Goal: Check status: Check status

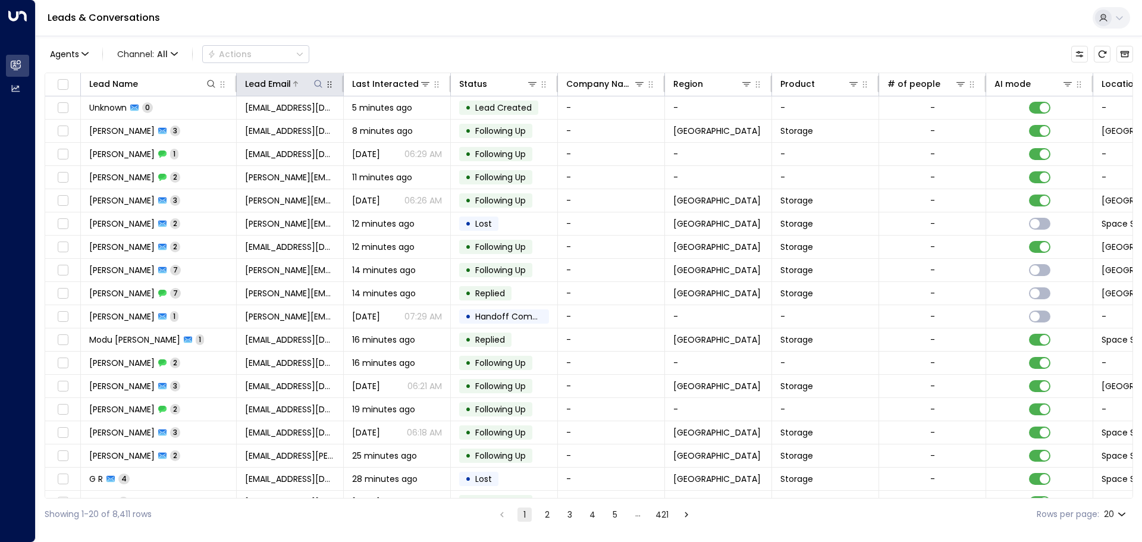
click at [279, 87] on div "Lead Email" at bounding box center [268, 84] width 46 height 14
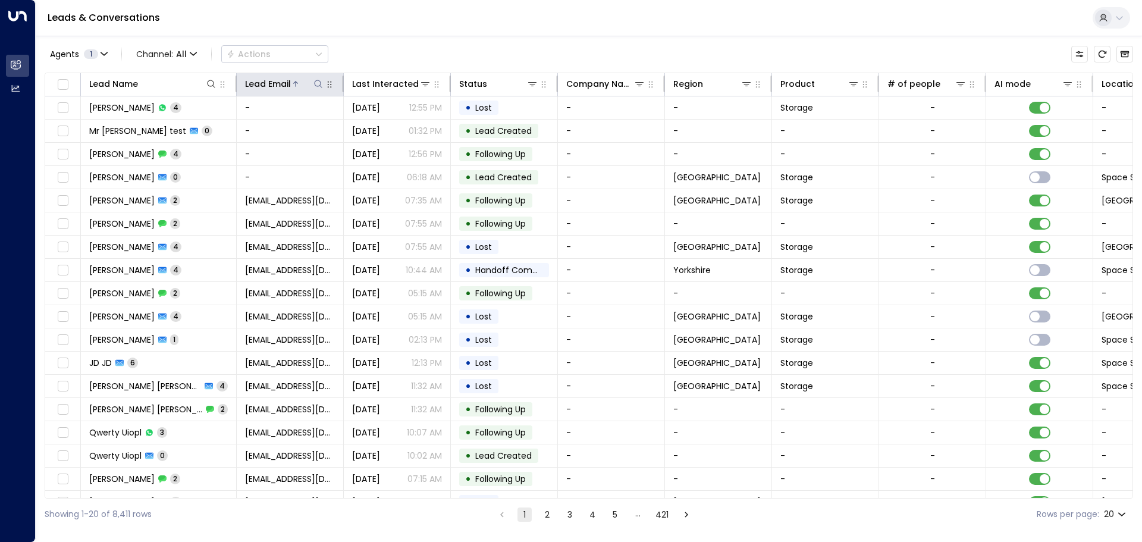
click at [319, 82] on icon at bounding box center [318, 84] width 10 height 10
click at [254, 124] on input "text" at bounding box center [318, 127] width 164 height 22
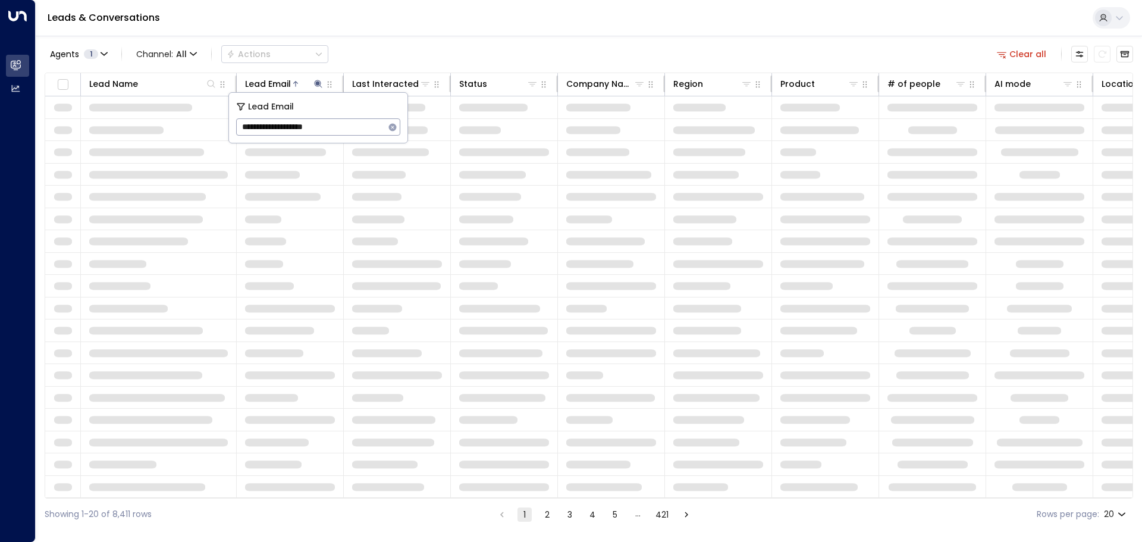
type input "**********"
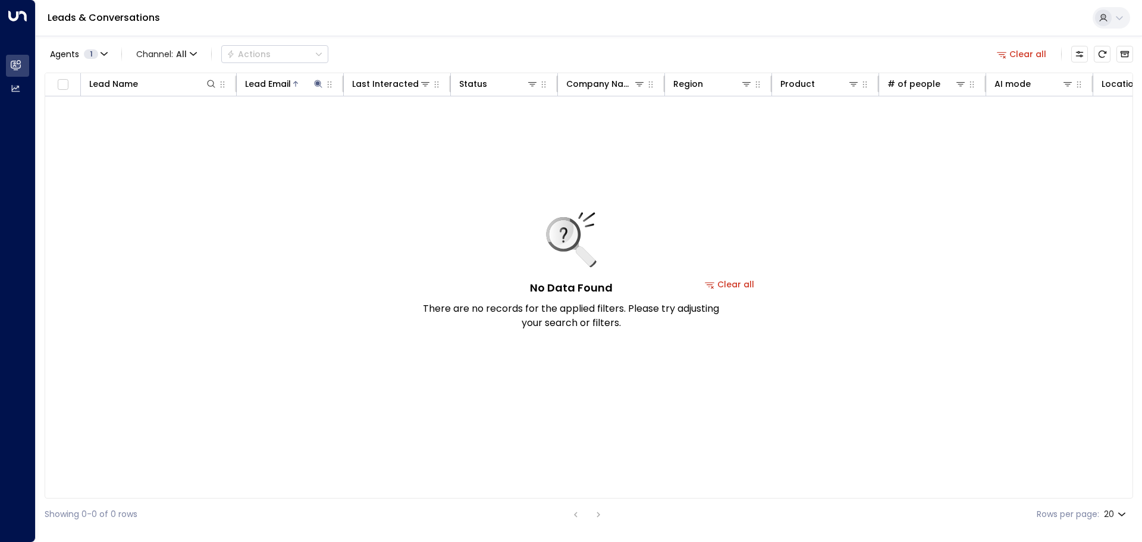
click at [517, 170] on div "No Data Found There are no records for the applied filters. Please try adjustin…" at bounding box center [729, 283] width 1369 height 375
click at [263, 89] on div "Lead Email" at bounding box center [268, 84] width 46 height 14
drag, startPoint x: 263, startPoint y: 89, endPoint x: 555, endPoint y: 147, distance: 297.7
click at [555, 147] on div "No Data Found There are no records for the applied filters. Please try adjustin…" at bounding box center [729, 283] width 1369 height 375
click at [319, 86] on icon at bounding box center [319, 84] width 8 height 8
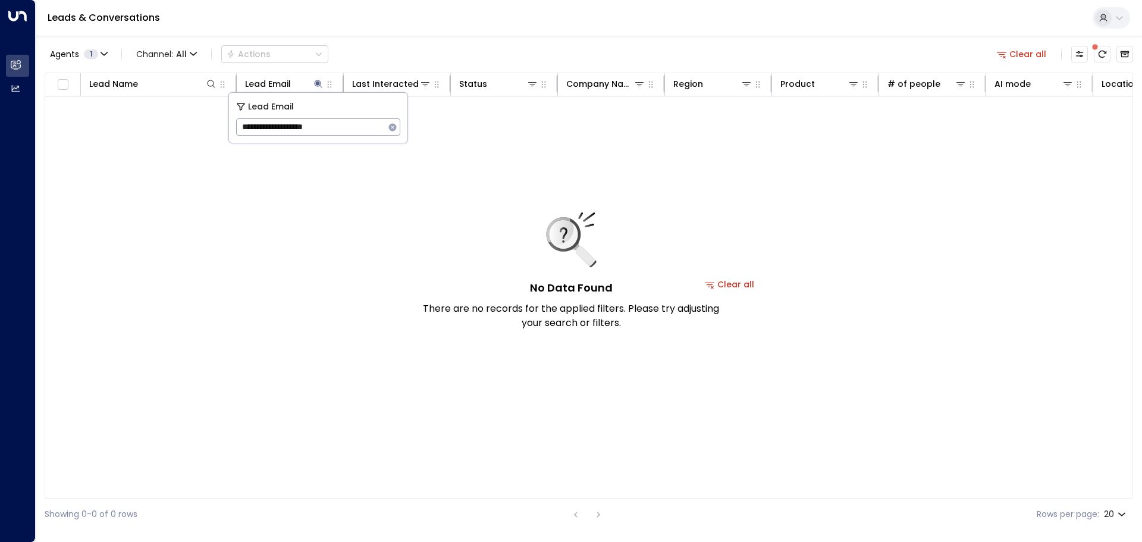
click at [891, 156] on div "No Data Found There are no records for the applied filters. Please try adjustin…" at bounding box center [729, 283] width 1369 height 375
drag, startPoint x: 275, startPoint y: 55, endPoint x: 250, endPoint y: 73, distance: 31.2
click at [250, 73] on th "Lead Email" at bounding box center [290, 84] width 107 height 23
click at [318, 81] on icon at bounding box center [319, 84] width 8 height 8
click at [322, 87] on icon at bounding box center [318, 84] width 10 height 10
